Goal: Contribute content: Contribute content

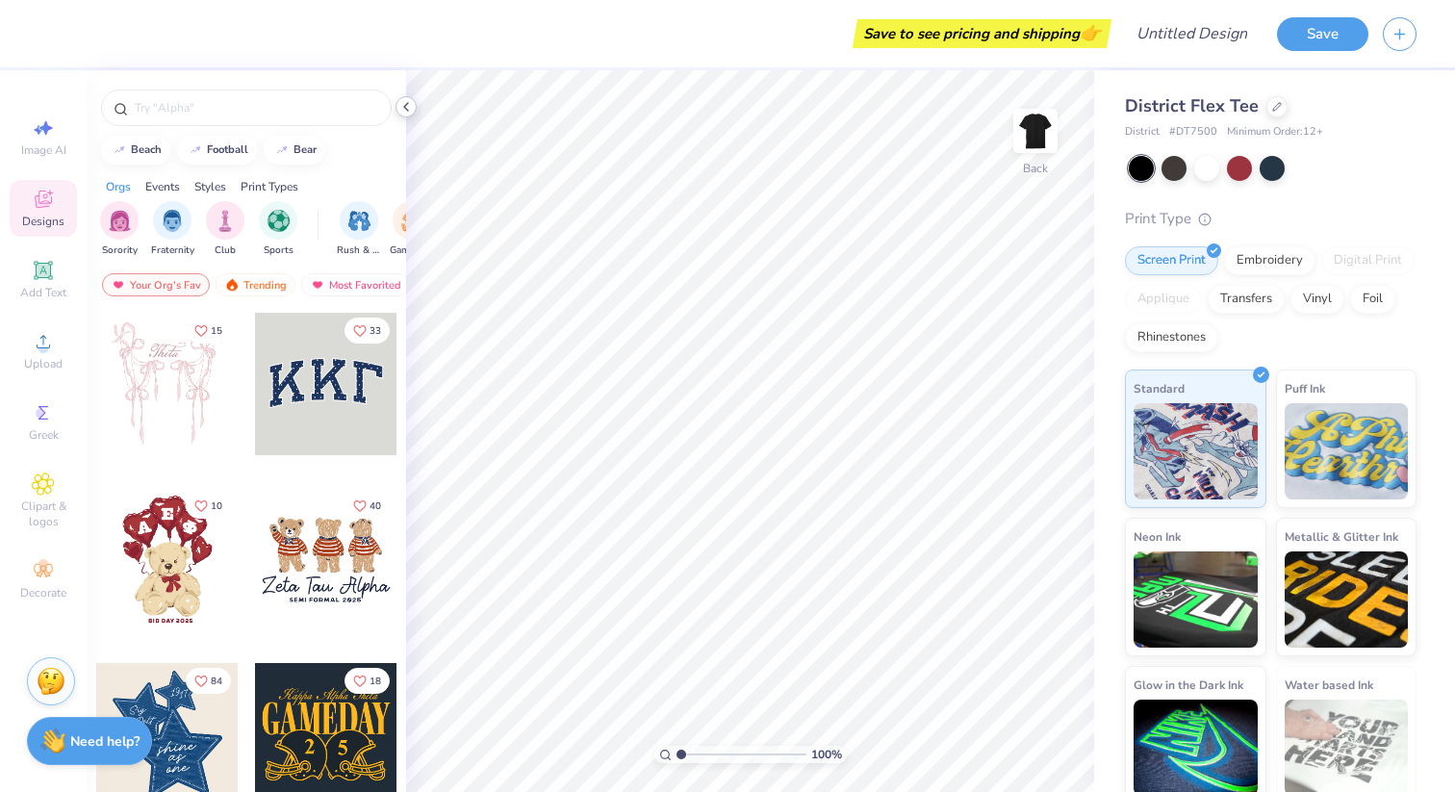
click at [408, 105] on icon at bounding box center [406, 106] width 15 height 15
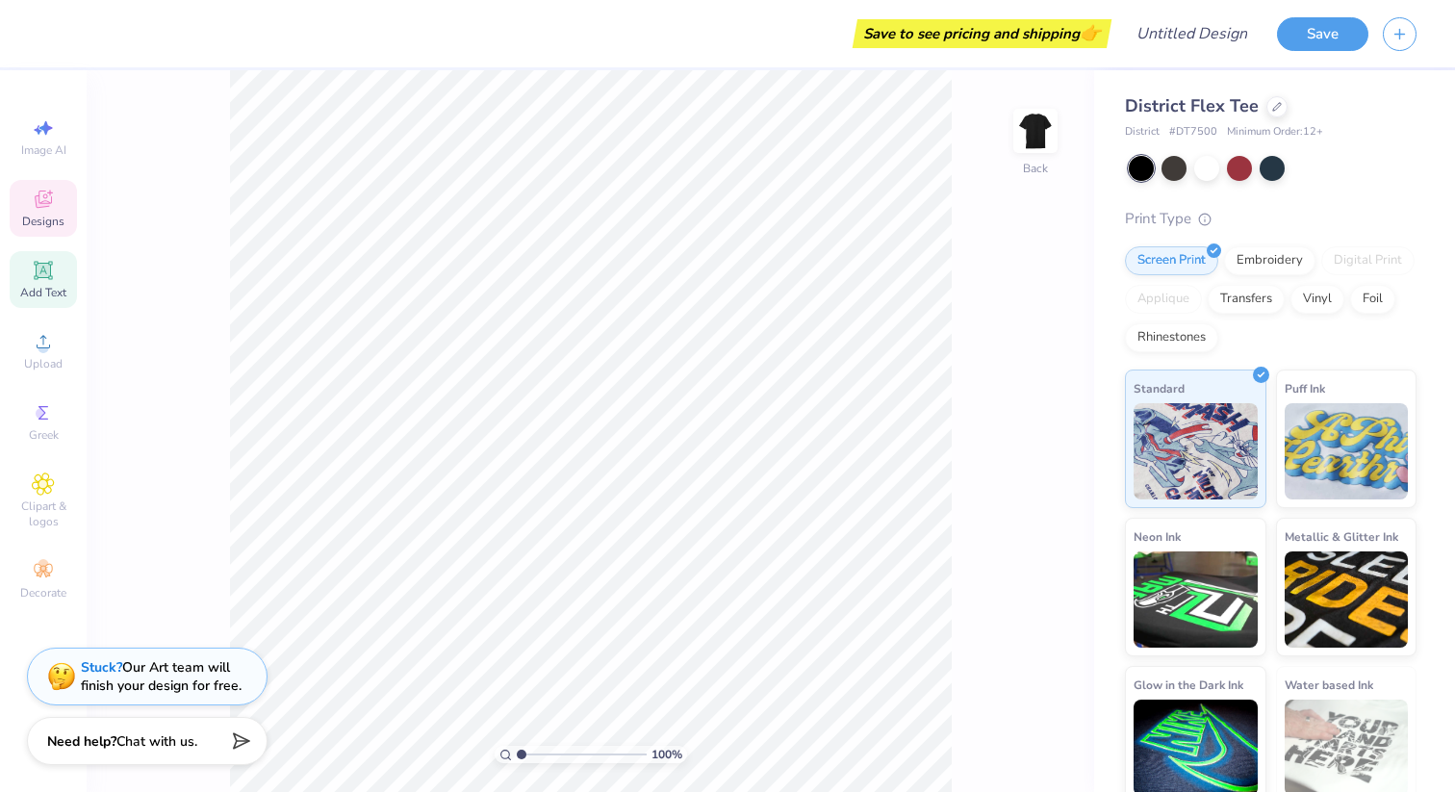
click at [60, 276] on div "Add Text" at bounding box center [43, 279] width 67 height 57
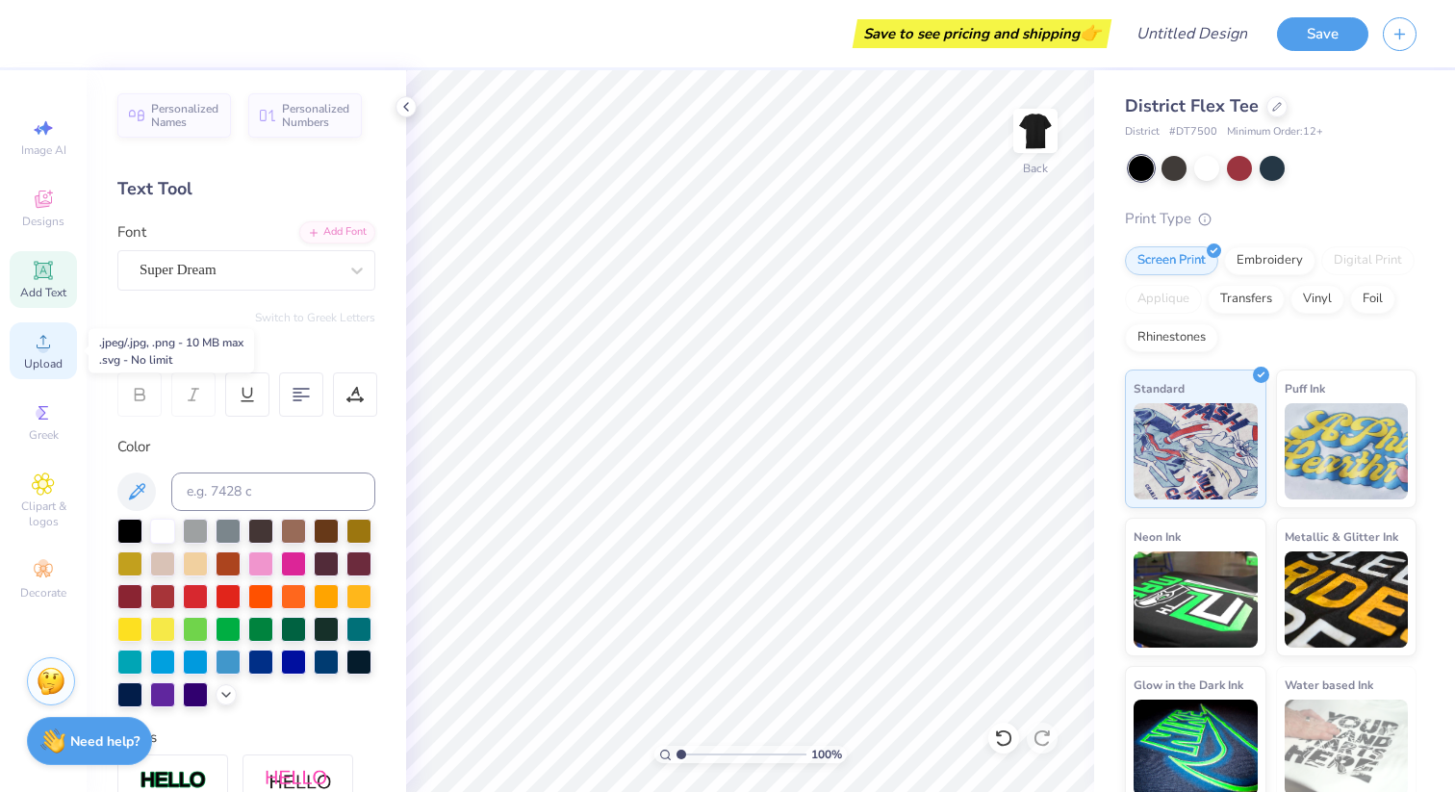
click at [55, 351] on div "Upload" at bounding box center [43, 350] width 67 height 57
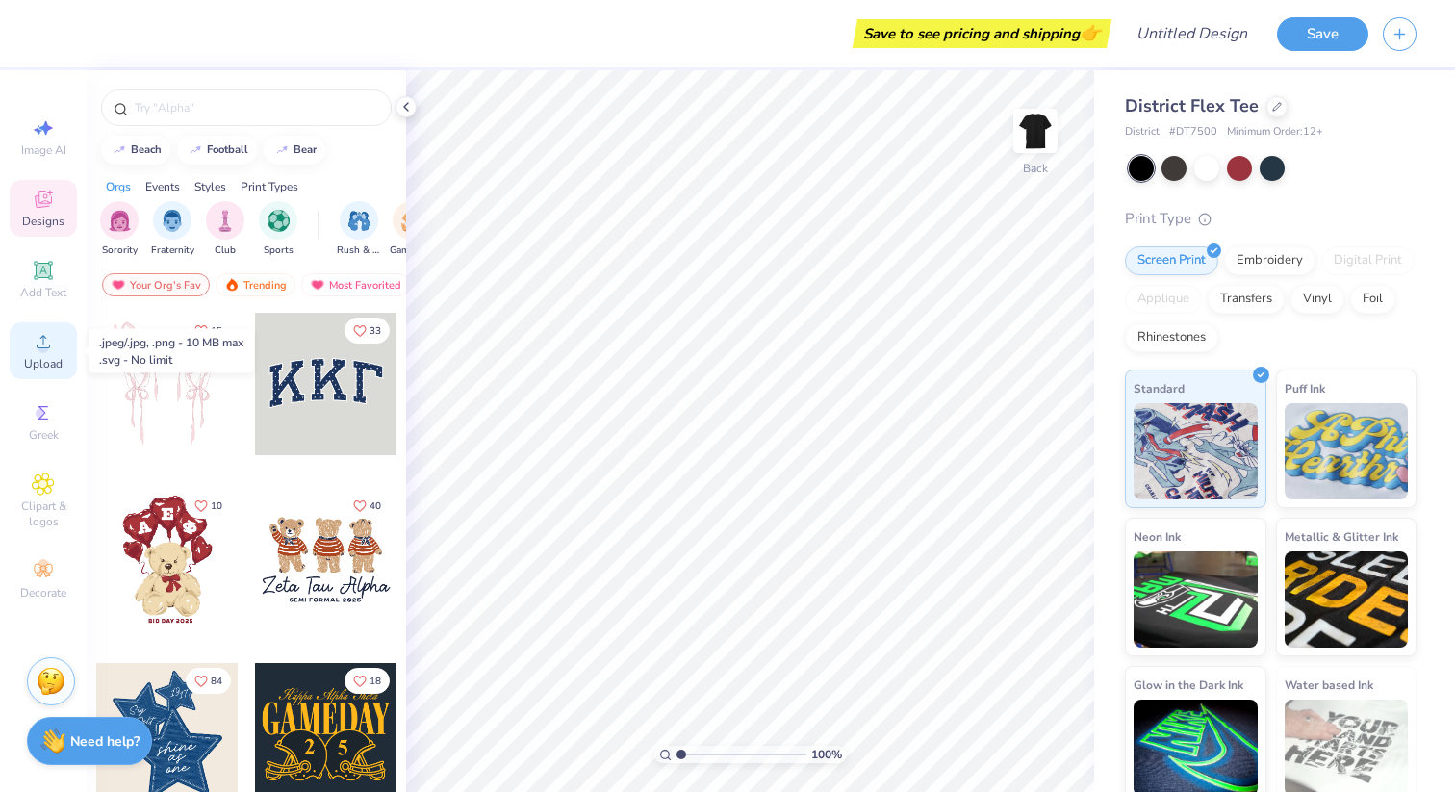
click at [51, 359] on span "Upload" at bounding box center [43, 363] width 39 height 15
click at [406, 106] on icon at bounding box center [406, 106] width 15 height 15
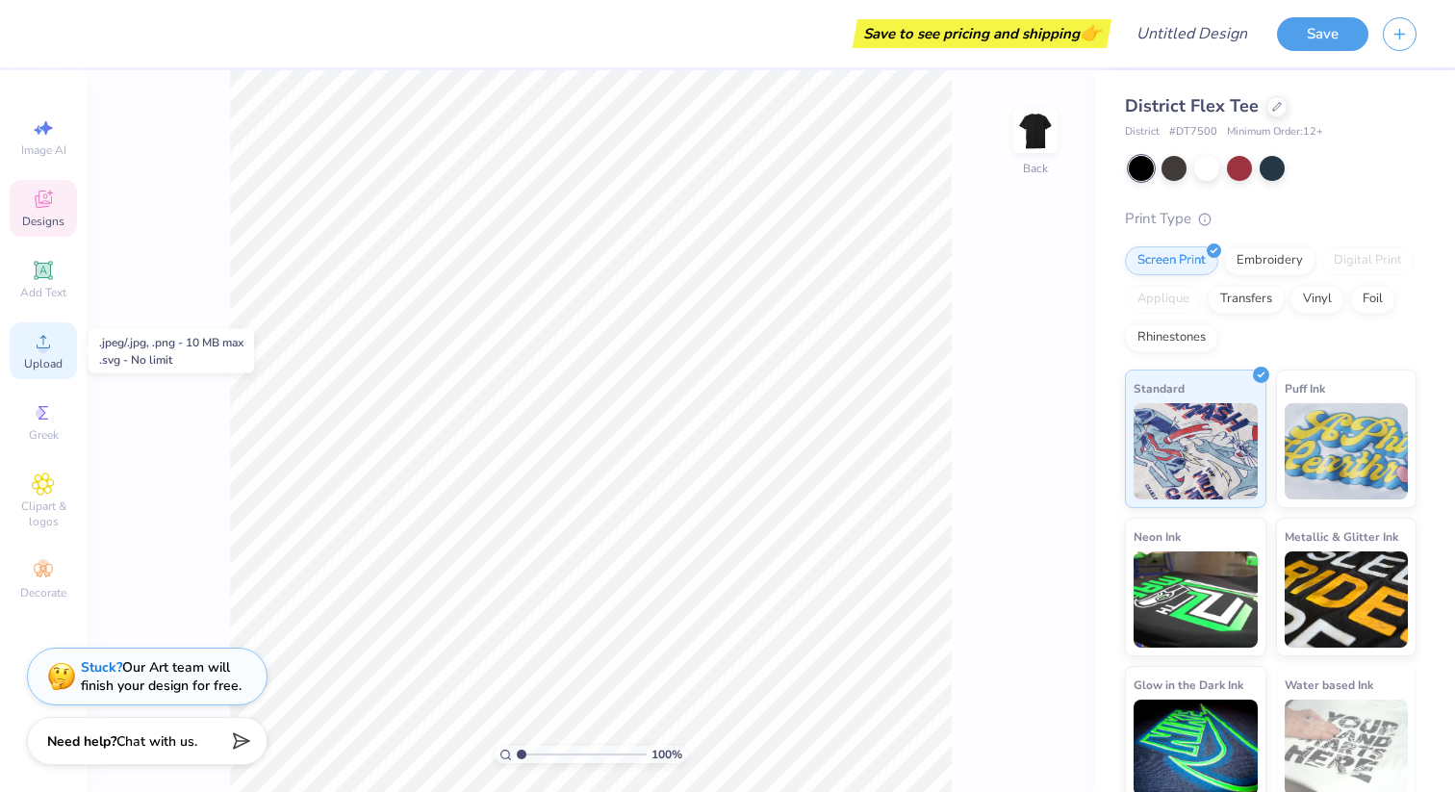
click at [37, 354] on div "Upload" at bounding box center [43, 350] width 67 height 57
